Goal: Information Seeking & Learning: Learn about a topic

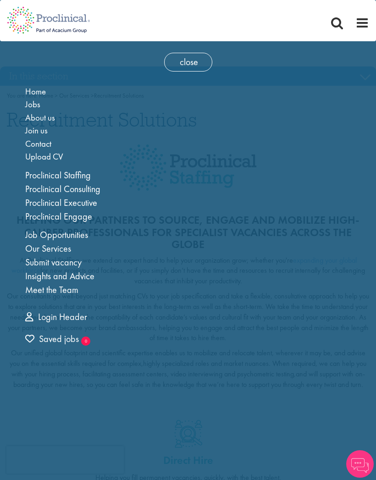
click at [35, 234] on link "Job Opportunities" at bounding box center [56, 235] width 63 height 12
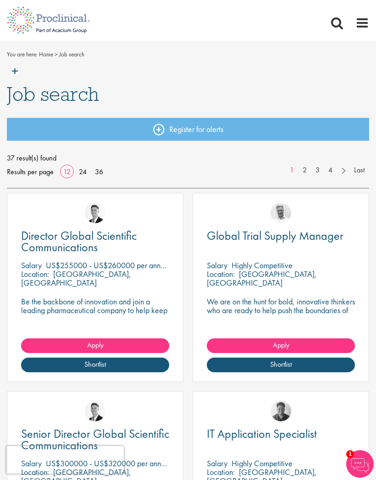
click at [18, 73] on img at bounding box center [48, 60] width 97 height 40
